Goal: Task Accomplishment & Management: Complete application form

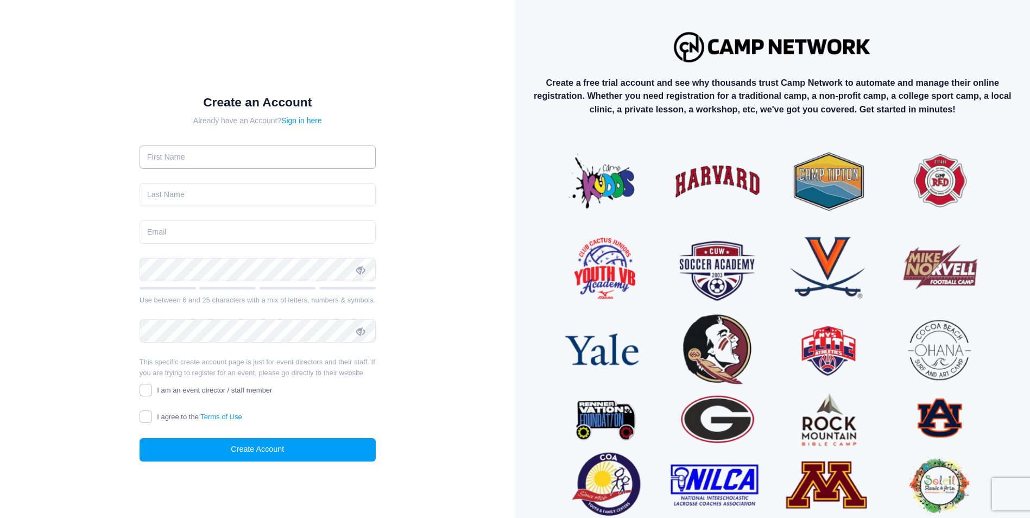
click at [179, 155] on input "text" at bounding box center [258, 157] width 236 height 23
type input "andres"
type input "vera"
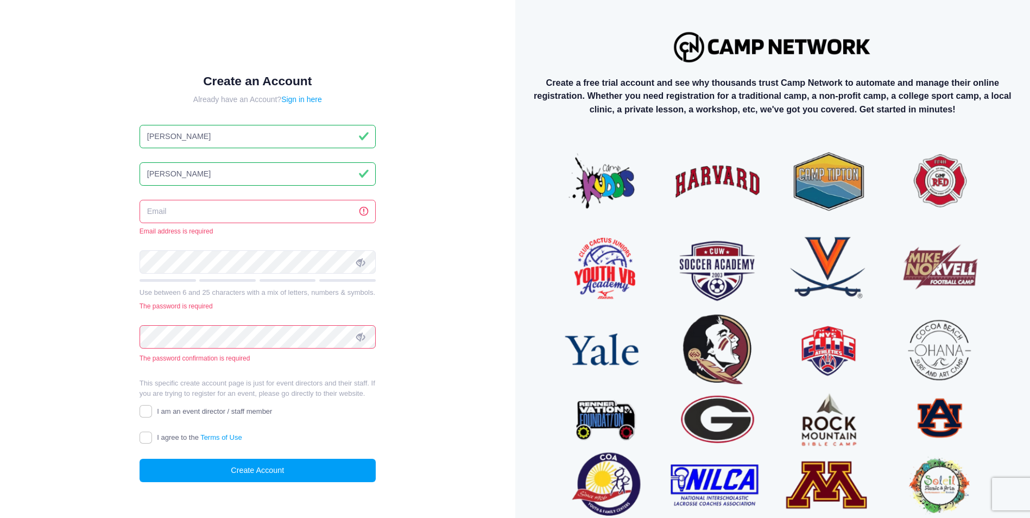
click at [188, 206] on input "email" at bounding box center [258, 211] width 236 height 23
type input "avera@axissa.com"
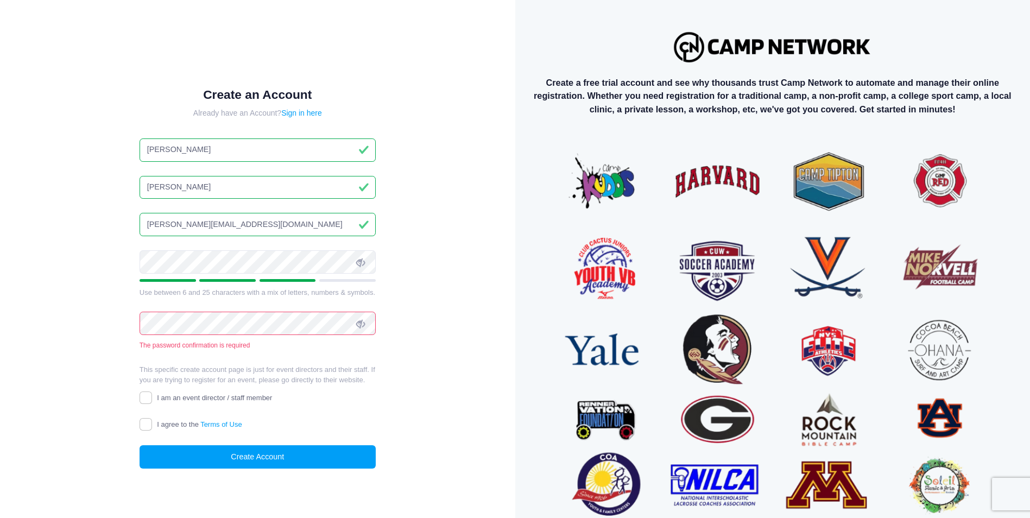
click at [362, 263] on icon at bounding box center [360, 262] width 9 height 9
click at [463, 343] on div "Create an Account Already have an Account? Sign in here andres vera avera@axiss…" at bounding box center [258, 287] width 480 height 539
click at [362, 324] on icon at bounding box center [360, 324] width 9 height 9
drag, startPoint x: 445, startPoint y: 330, endPoint x: 449, endPoint y: 320, distance: 11.0
click at [445, 326] on div "Create an Account Already have an Account? Sign in here andres vera avera@axiss…" at bounding box center [258, 287] width 480 height 539
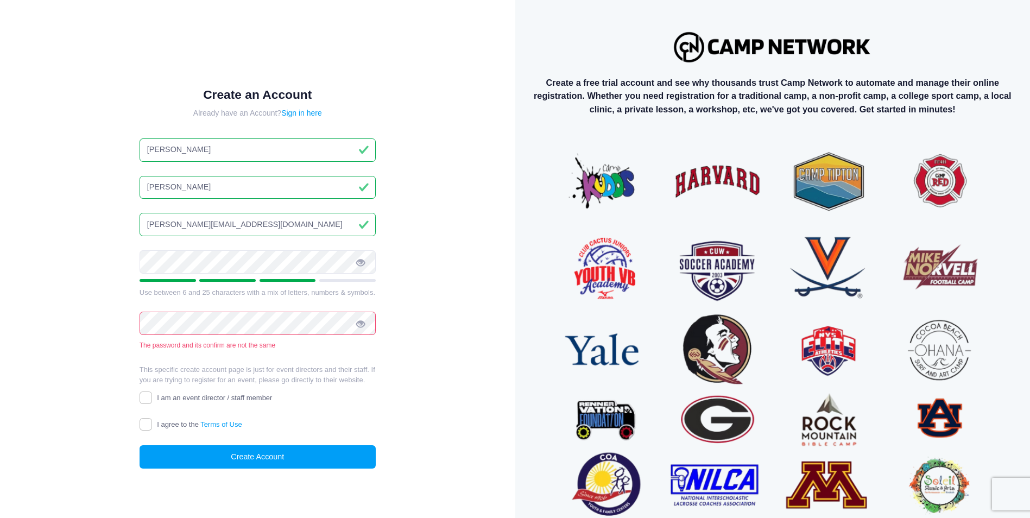
click at [371, 350] on form "Create an Account Already have an Account? Sign in here andres vera avera@axiss…" at bounding box center [258, 278] width 236 height 382
click at [451, 325] on div "Create an Account Already have an Account? Sign in here andres vera avera@axiss…" at bounding box center [258, 287] width 480 height 539
click at [136, 394] on div "Create an Account Already have an Account? Sign in here andres vera avera@axiss…" at bounding box center [258, 287] width 272 height 434
click at [145, 399] on input "I am an event director / staff member" at bounding box center [146, 398] width 12 height 12
checkbox input "true"
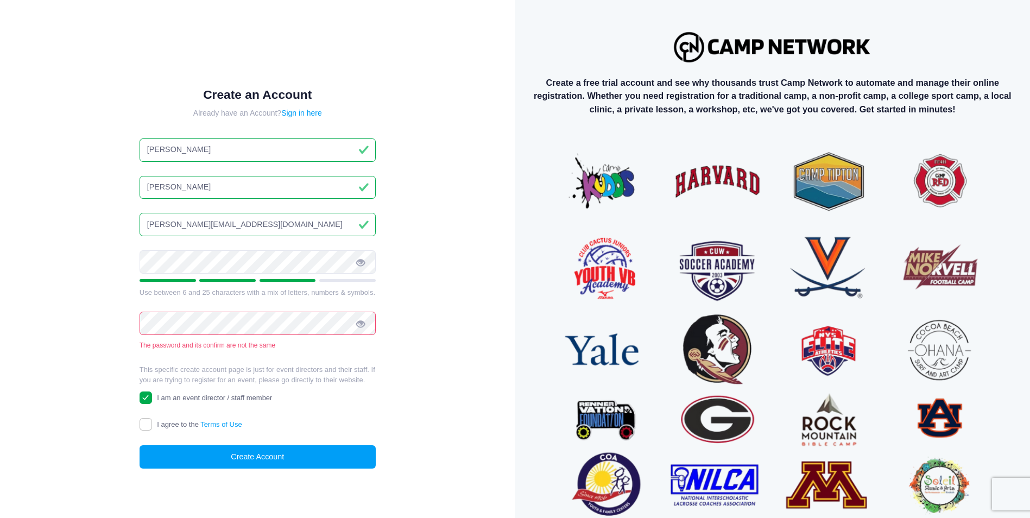
click at [147, 432] on form "Create an Account Already have an Account? Sign in here andres vera avera@axiss…" at bounding box center [258, 278] width 236 height 382
click at [141, 420] on input "I agree to the Terms of Use" at bounding box center [146, 424] width 12 height 12
checkbox input "true"
click at [286, 242] on form "Create an Account Already have an Account? Sign in here andres vera avera@axiss…" at bounding box center [258, 278] width 236 height 382
click at [362, 266] on icon at bounding box center [360, 262] width 9 height 9
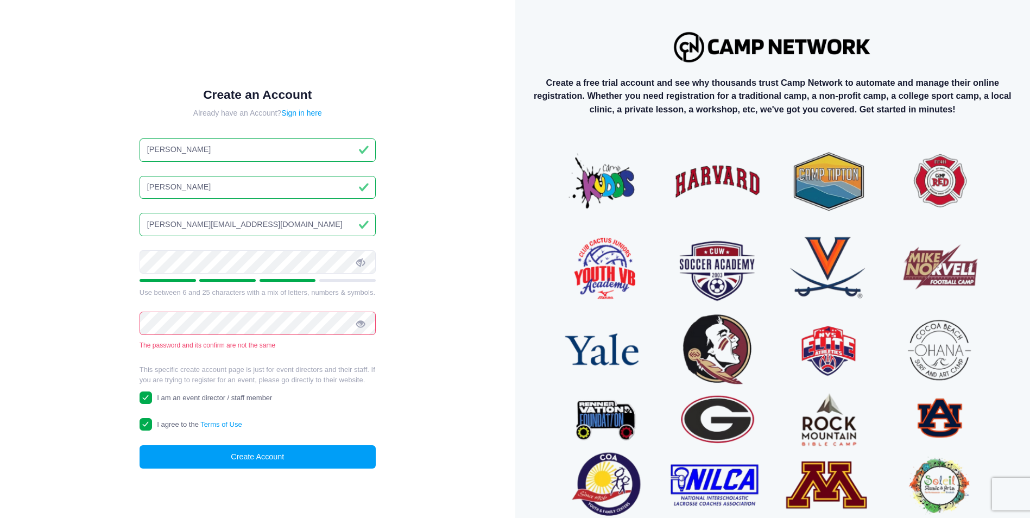
click at [363, 322] on icon at bounding box center [360, 324] width 9 height 9
click at [426, 293] on div "Create an Account Already have an Account? Sign in here andres vera avera@axiss…" at bounding box center [258, 287] width 480 height 539
click at [91, 332] on div "Create an Account Already have an Account? Sign in here andres vera avera@axiss…" at bounding box center [258, 287] width 480 height 539
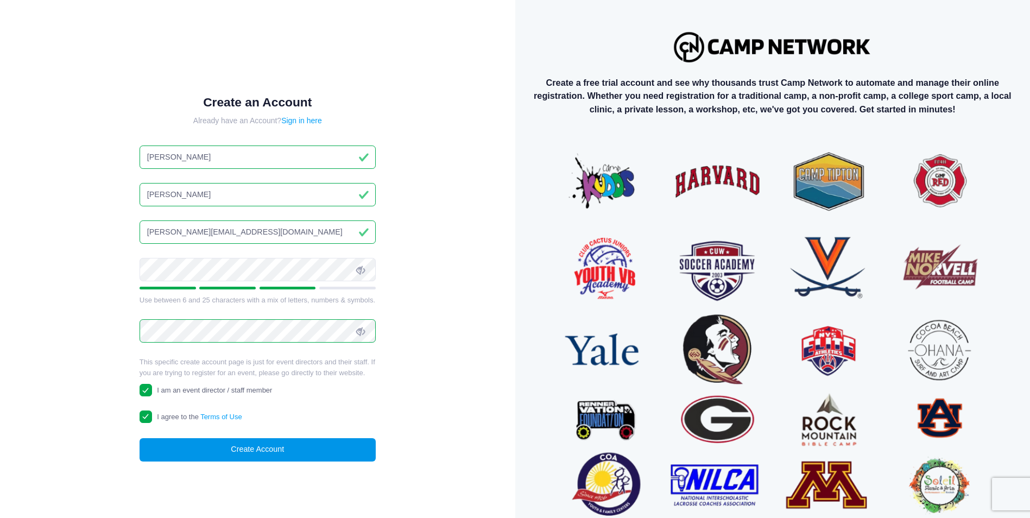
click at [338, 449] on button "Create Account" at bounding box center [258, 449] width 236 height 23
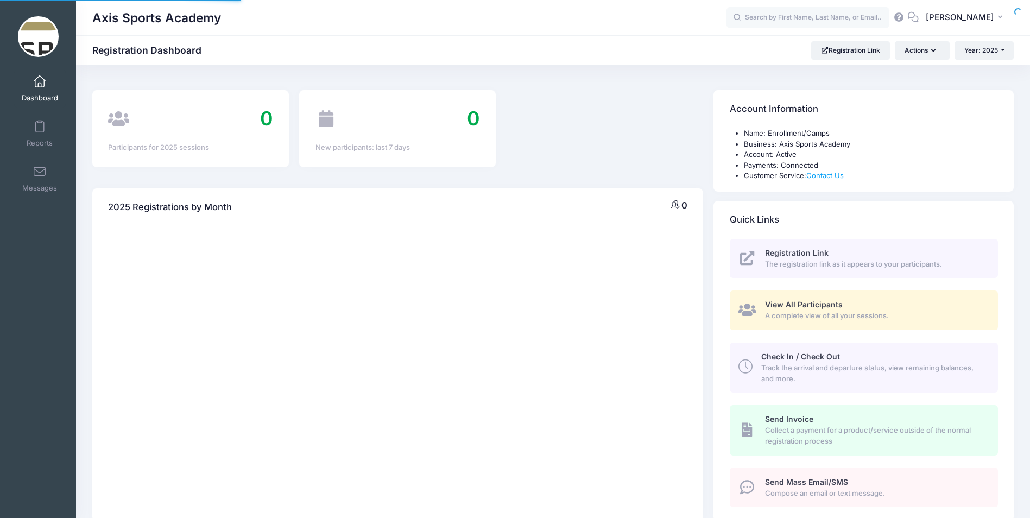
select select
click at [36, 90] on link "Dashboard" at bounding box center [40, 89] width 52 height 38
select select
click at [927, 47] on button "Actions" at bounding box center [922, 50] width 54 height 18
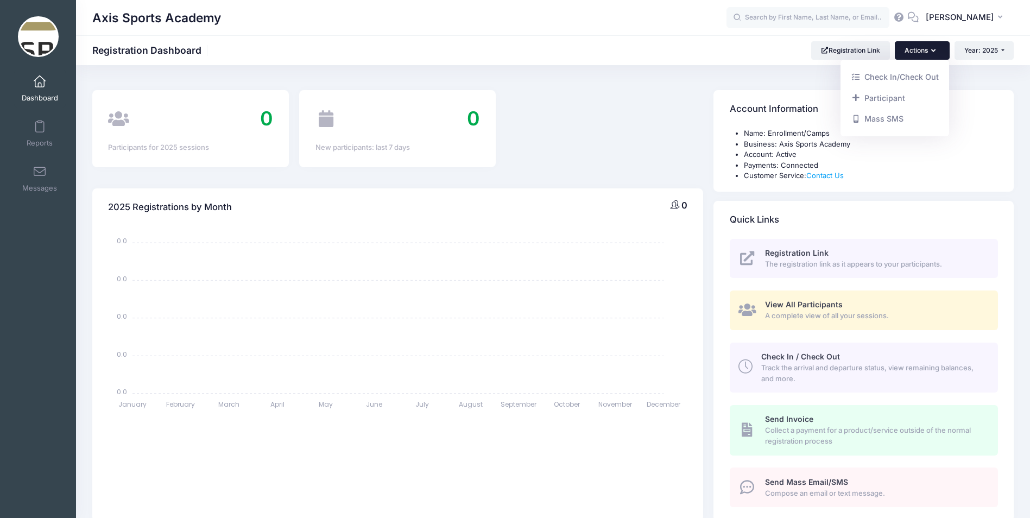
click at [590, 67] on div "Axis Sports Academy Registration Dashboard Registration Link Actions Year: 2025…" at bounding box center [553, 441] width 954 height 752
click at [40, 86] on span at bounding box center [40, 82] width 0 height 12
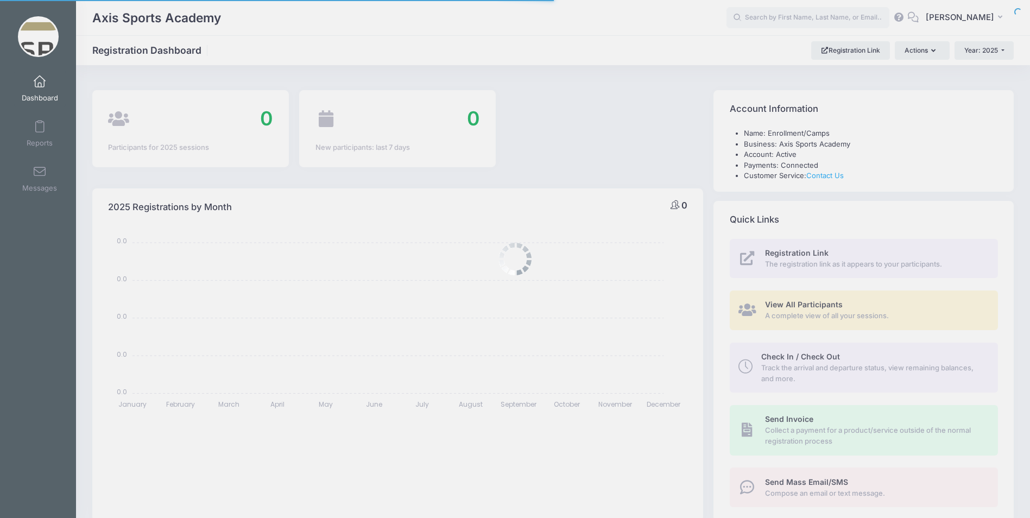
select select
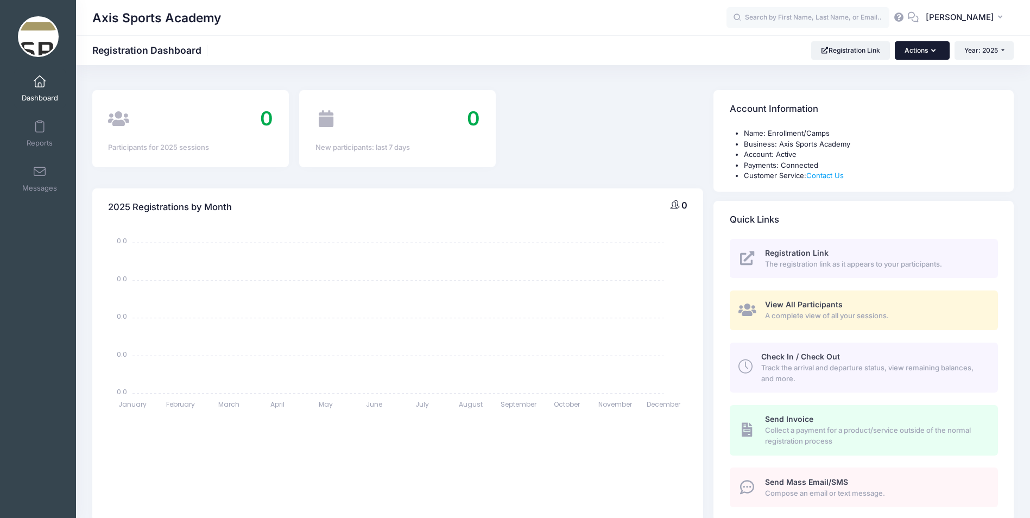
click at [943, 47] on button "Actions" at bounding box center [922, 50] width 54 height 18
click at [942, 48] on button "Actions" at bounding box center [922, 50] width 54 height 18
